Goal: Check status: Check status

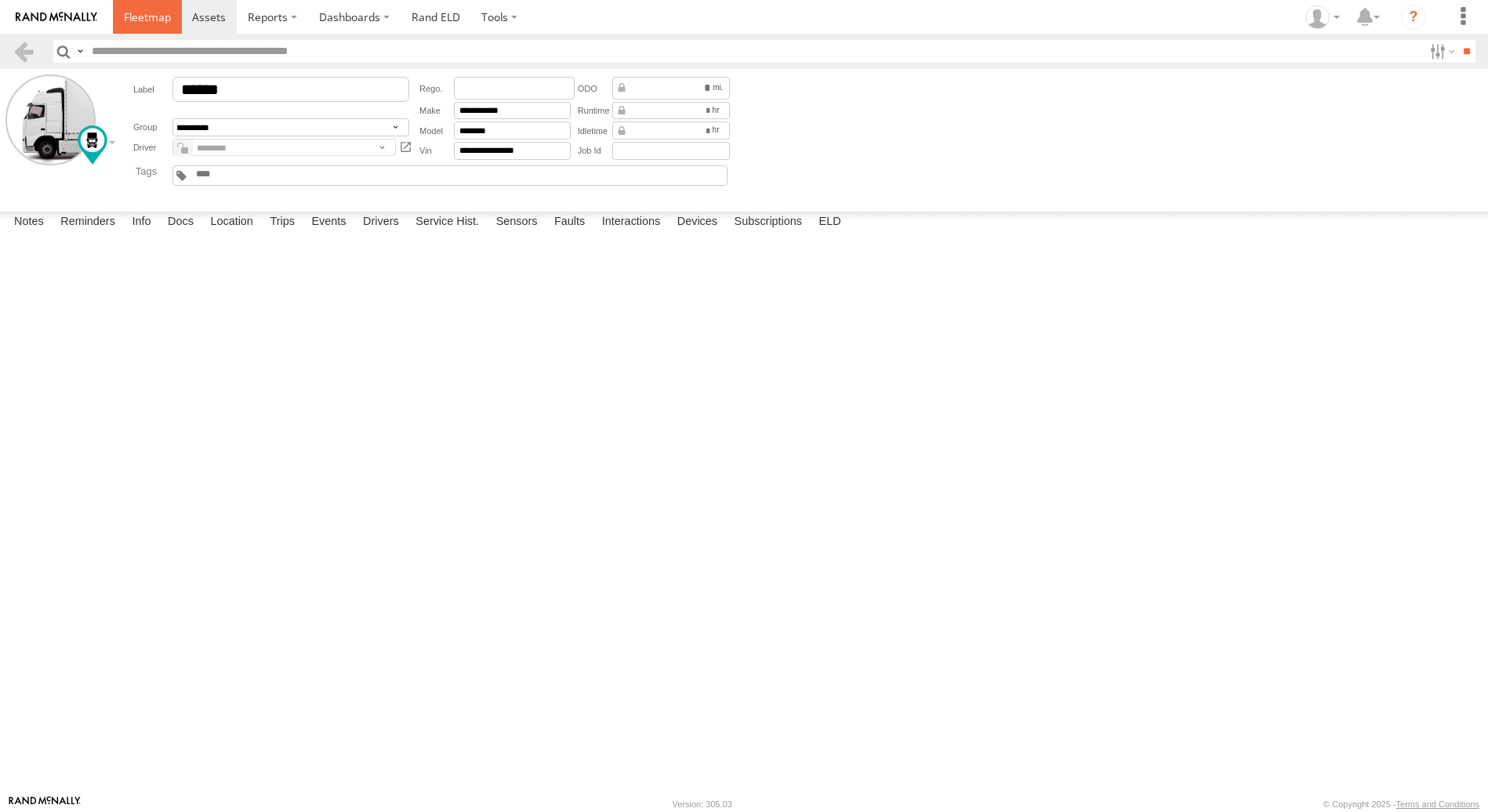
click at [143, 23] on span at bounding box center [147, 16] width 47 height 15
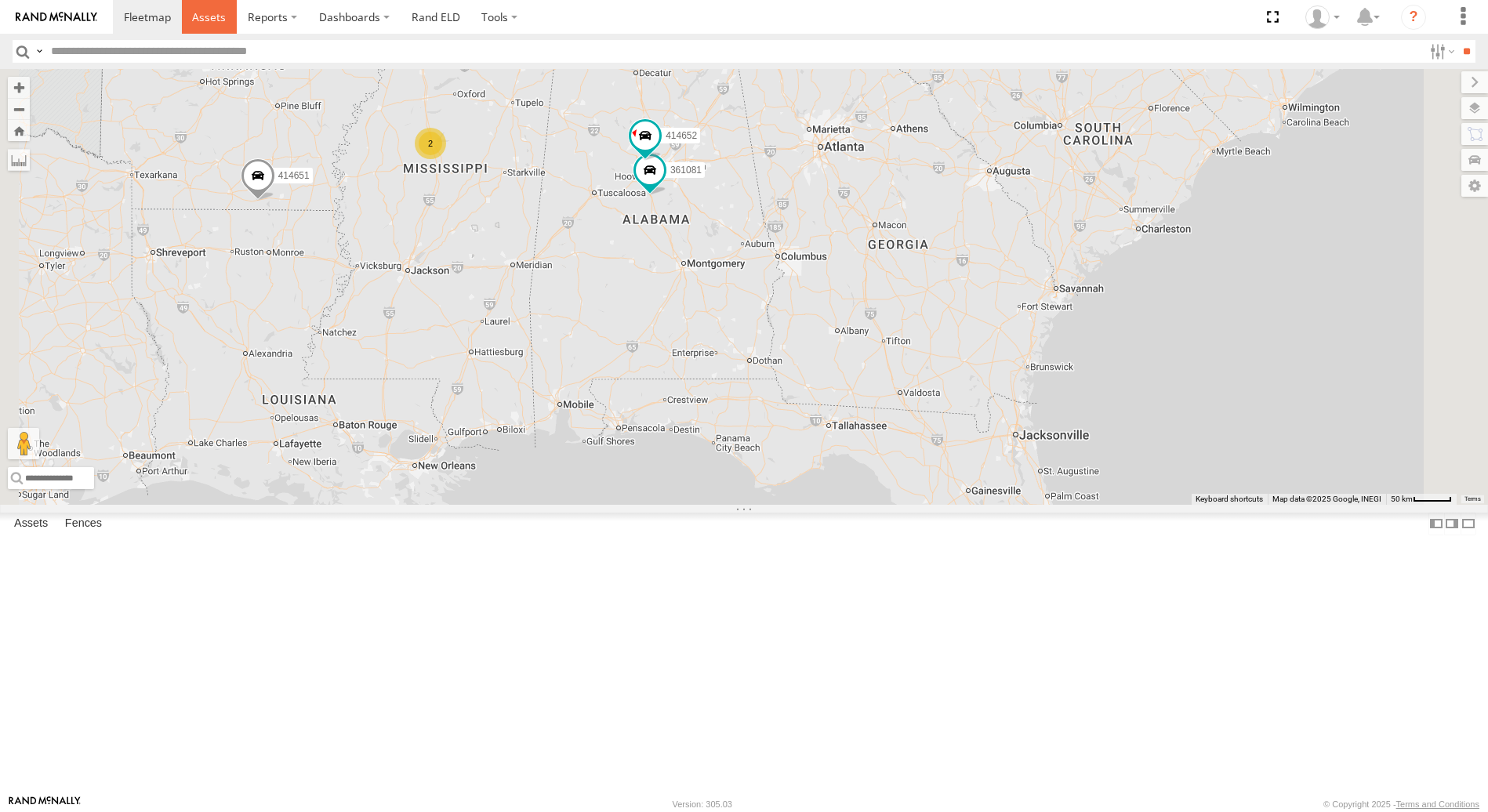
click at [204, 19] on span at bounding box center [208, 16] width 33 height 15
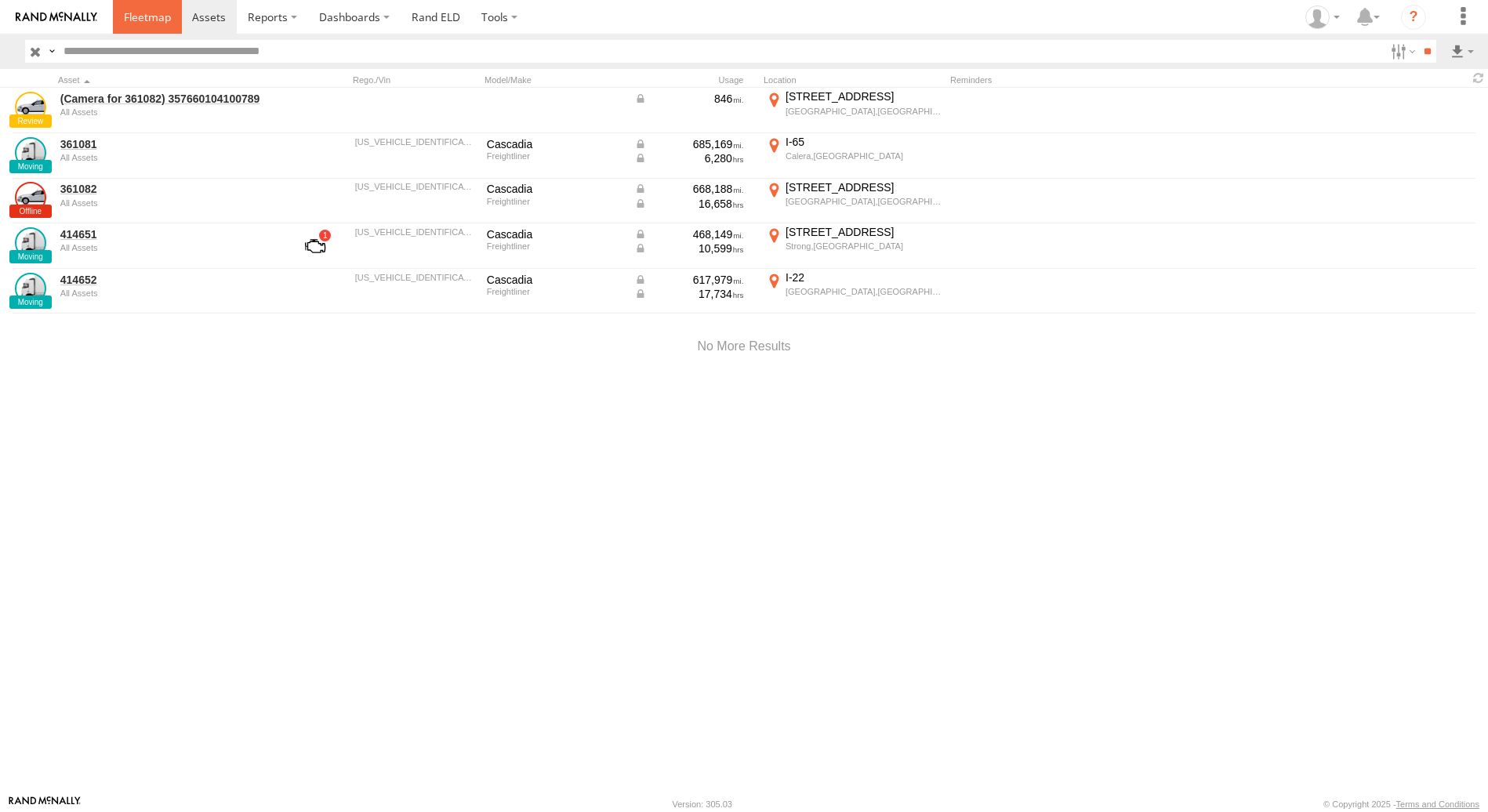
drag, startPoint x: 0, startPoint y: 0, endPoint x: 154, endPoint y: 17, distance: 154.9
click at [154, 17] on span at bounding box center [147, 16] width 47 height 15
